Goal: Transaction & Acquisition: Purchase product/service

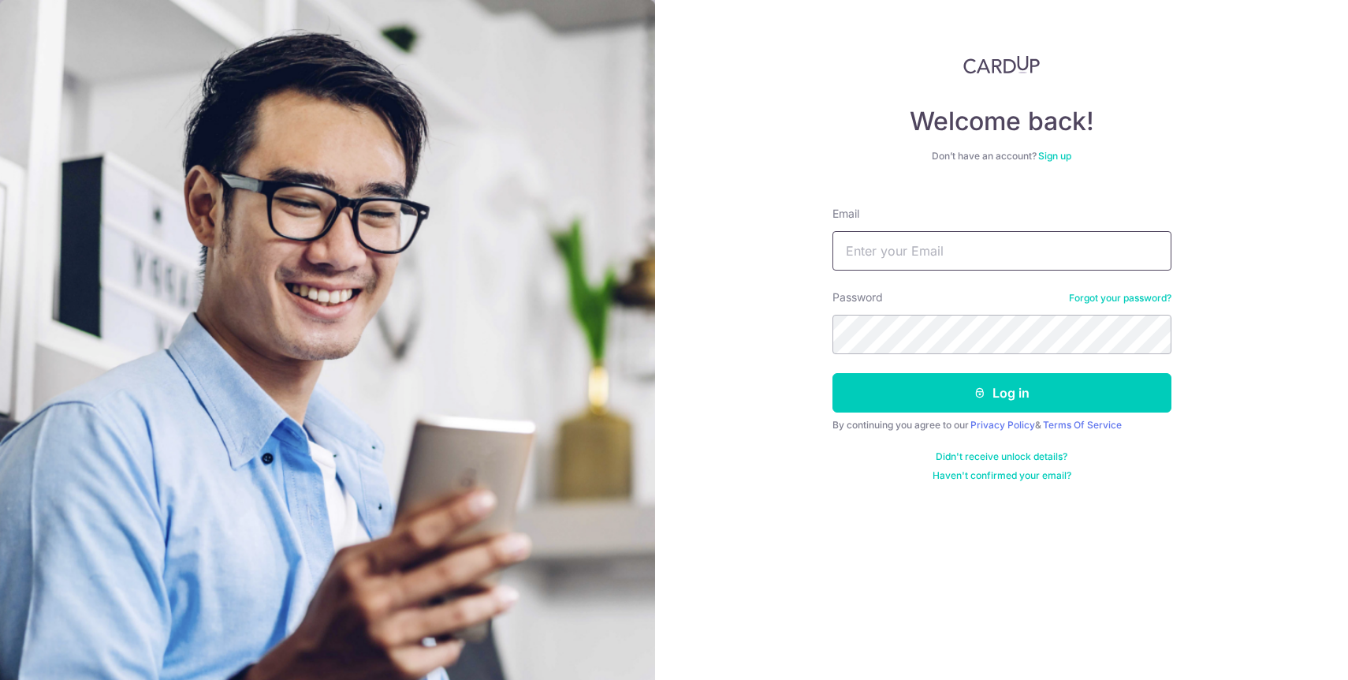
click at [992, 246] on input "Email" at bounding box center [1002, 250] width 339 height 39
type input "[EMAIL_ADDRESS][DOMAIN_NAME]"
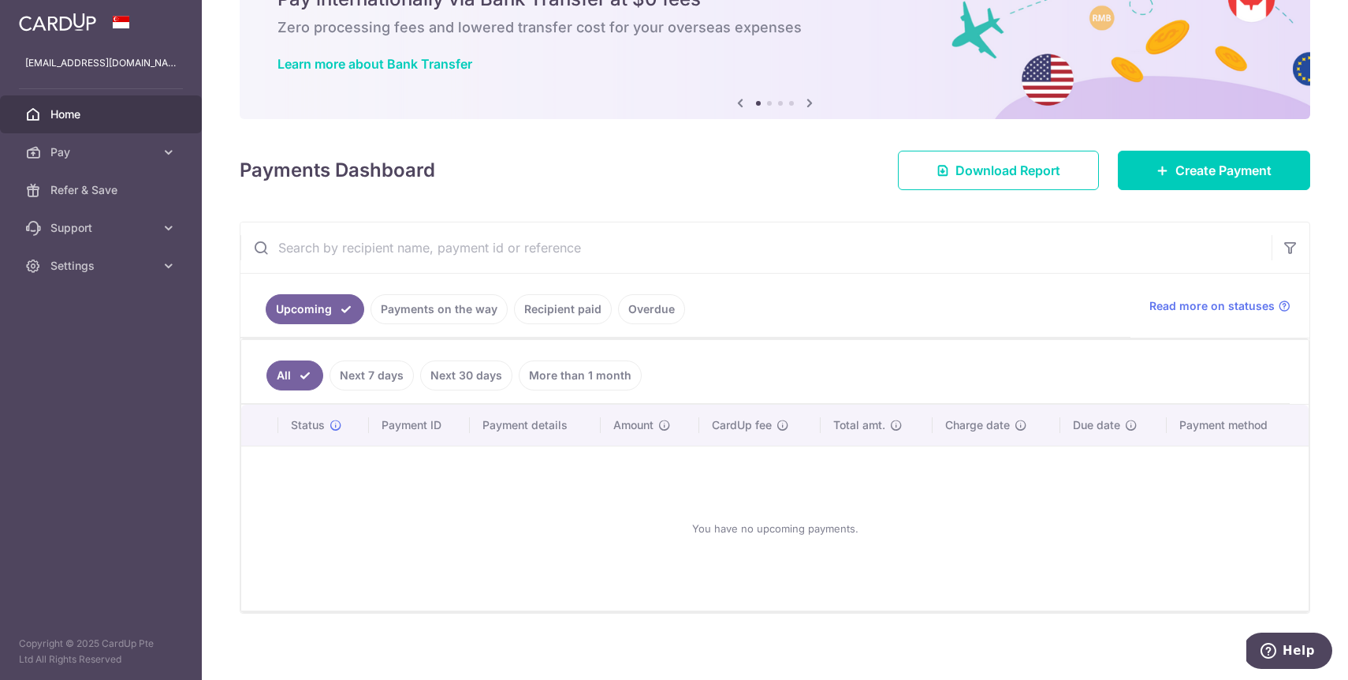
scroll to position [85, 0]
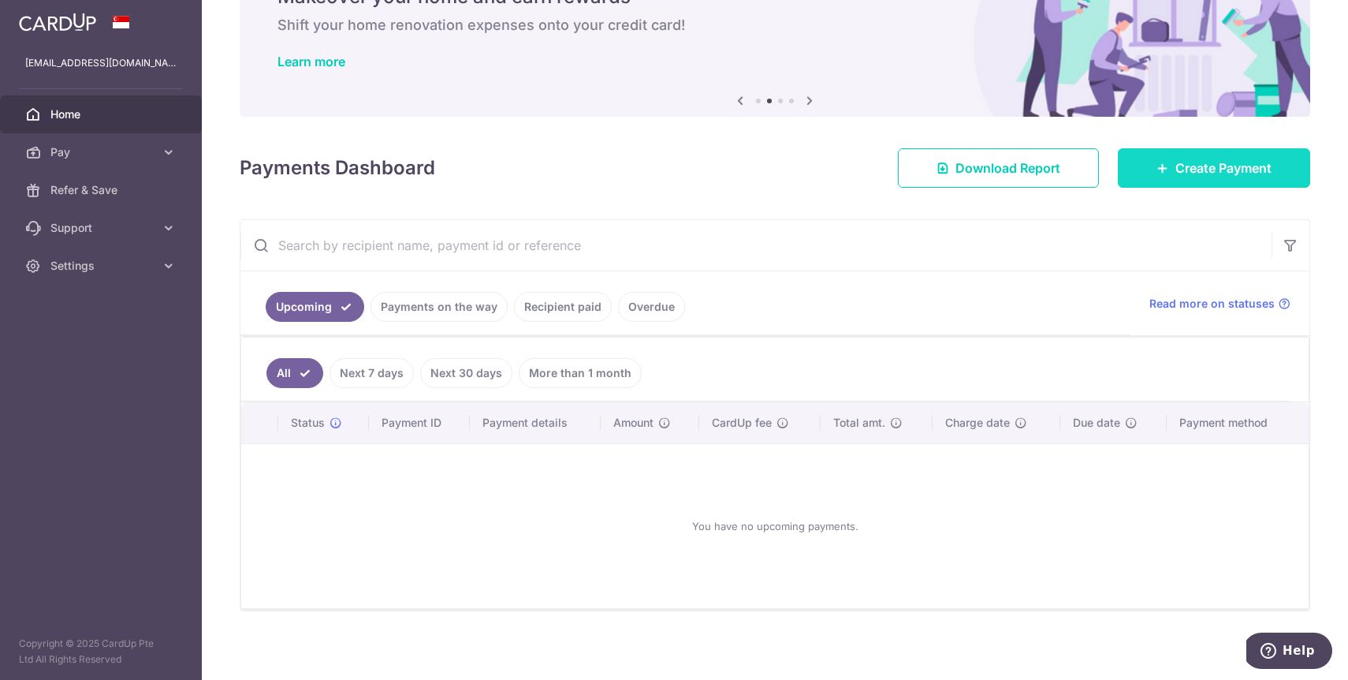
click at [1166, 170] on icon at bounding box center [1163, 168] width 13 height 13
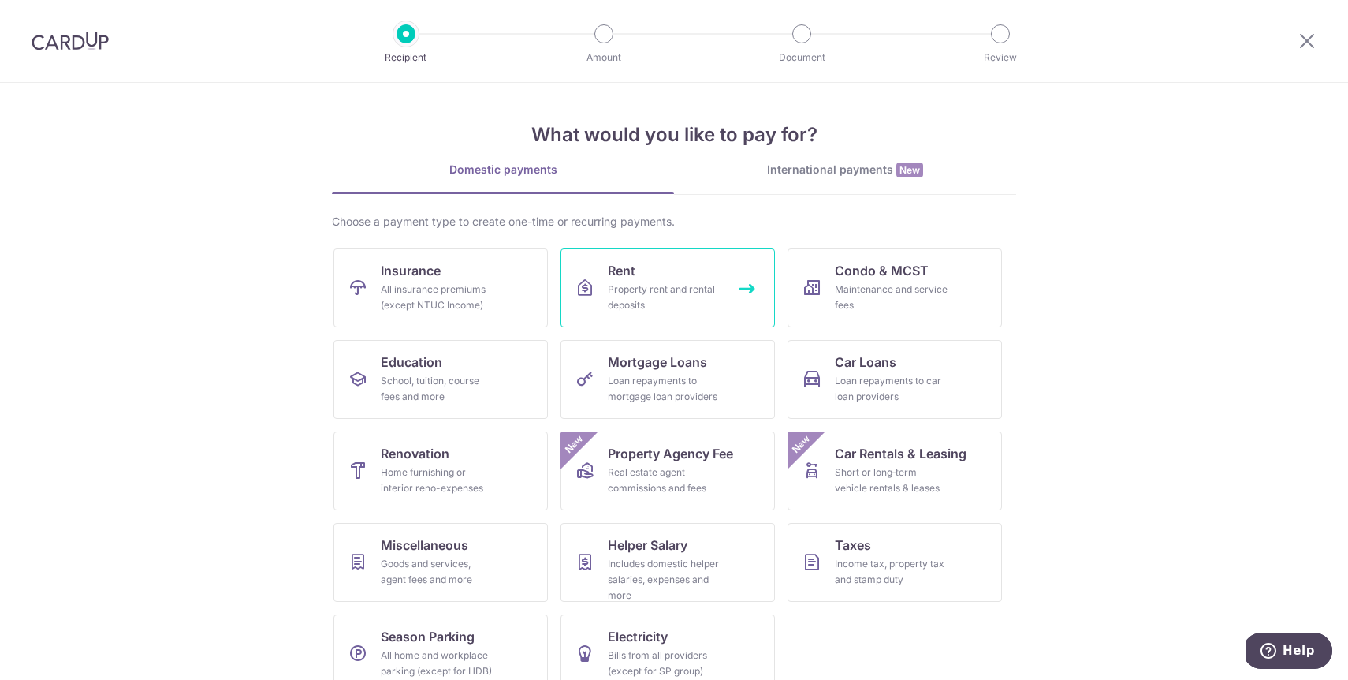
scroll to position [26, 0]
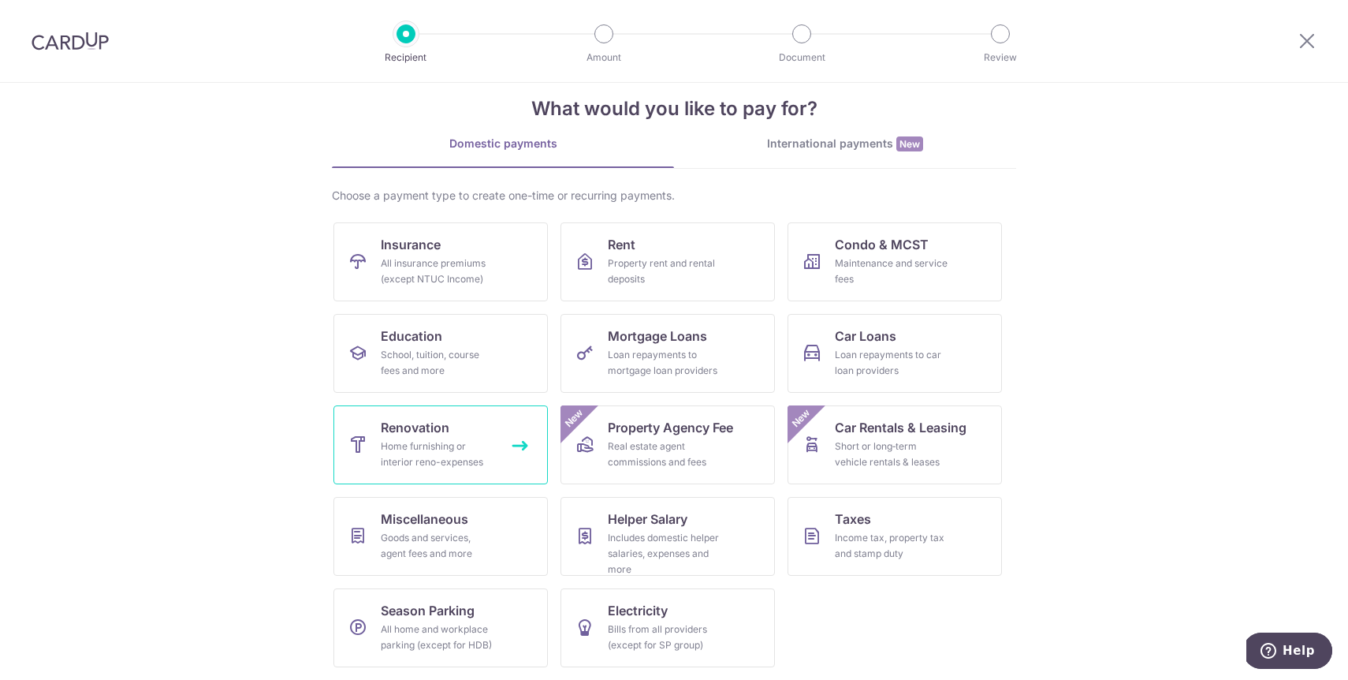
click at [477, 438] on div "Home furnishing or interior reno-expenses" at bounding box center [438, 454] width 114 height 32
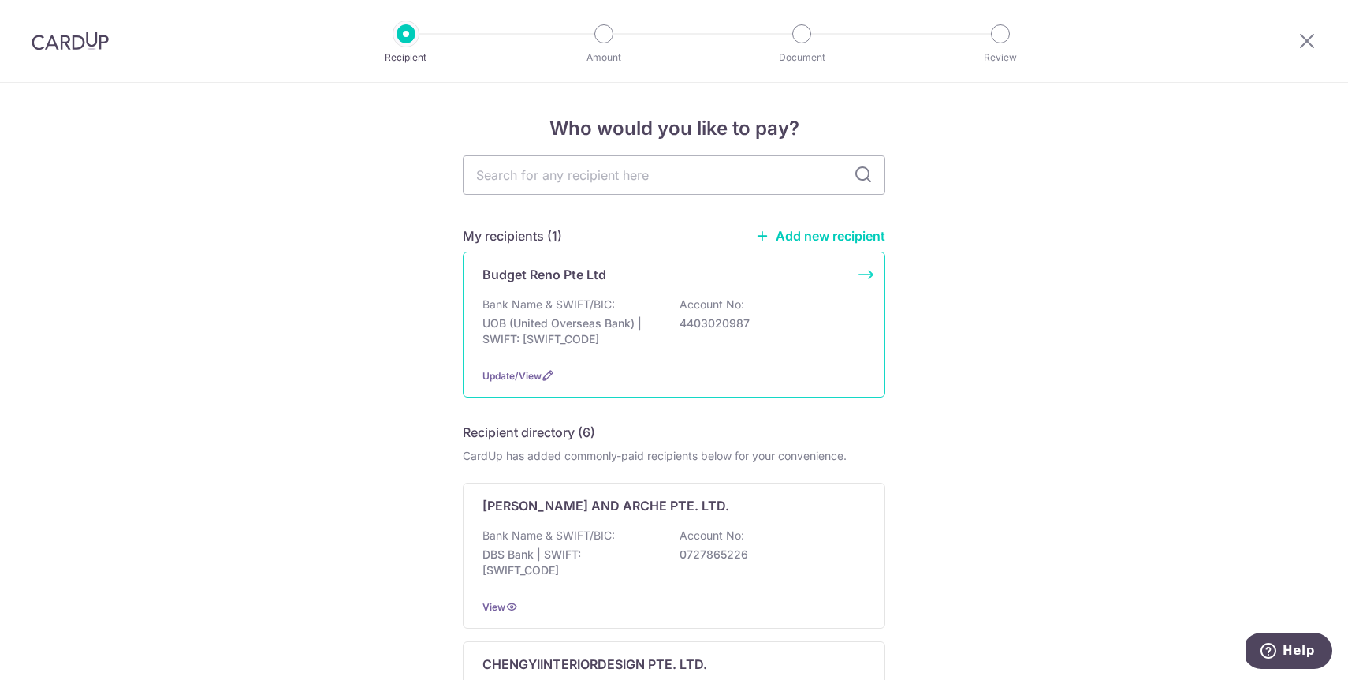
click at [640, 294] on div "Budget Reno Pte Ltd Bank Name & SWIFT/BIC: UOB (United Overseas Bank) | SWIFT: …" at bounding box center [674, 324] width 423 height 146
